Goal: Information Seeking & Learning: Learn about a topic

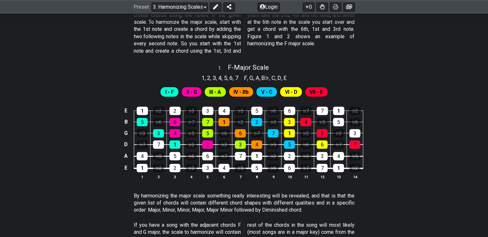
scroll to position [233, 0]
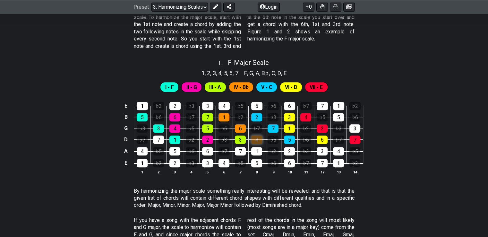
click at [257, 138] on div "4" at bounding box center [256, 139] width 11 height 8
click at [267, 137] on td "♭5" at bounding box center [273, 134] width 16 height 12
click at [270, 138] on div "♭5" at bounding box center [272, 139] width 11 height 8
click at [272, 140] on div "♭5" at bounding box center [272, 139] width 11 height 8
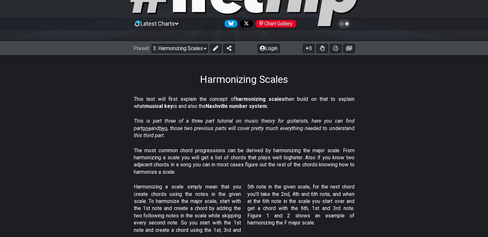
scroll to position [50, 0]
